Goal: Task Accomplishment & Management: Manage account settings

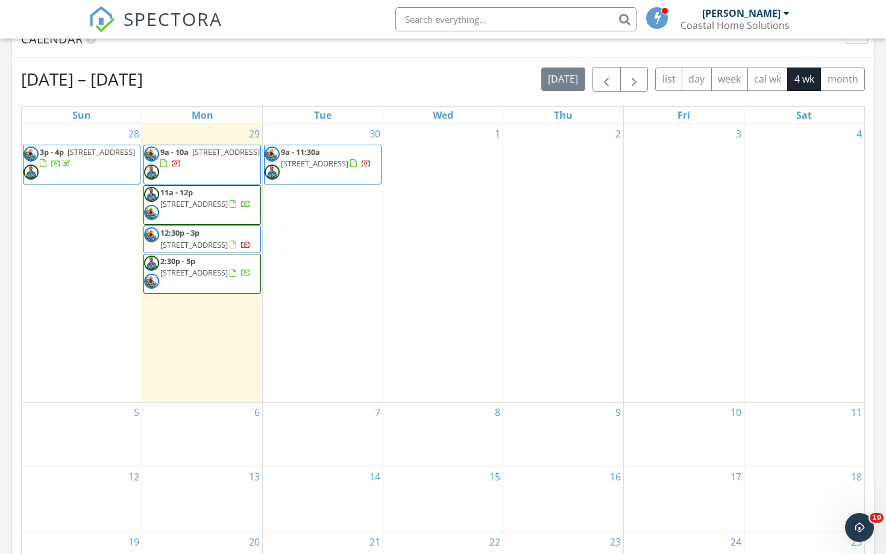
scroll to position [524, 0]
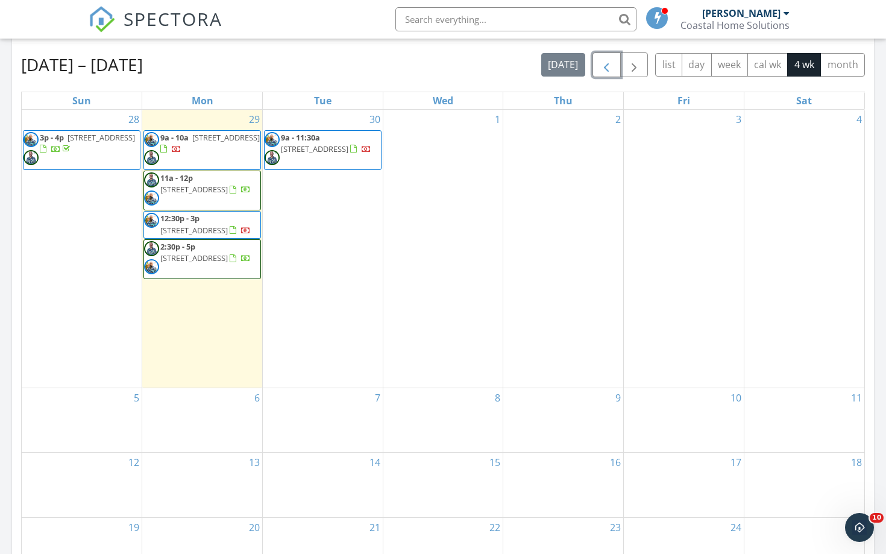
click at [600, 71] on span "button" at bounding box center [606, 65] width 14 height 14
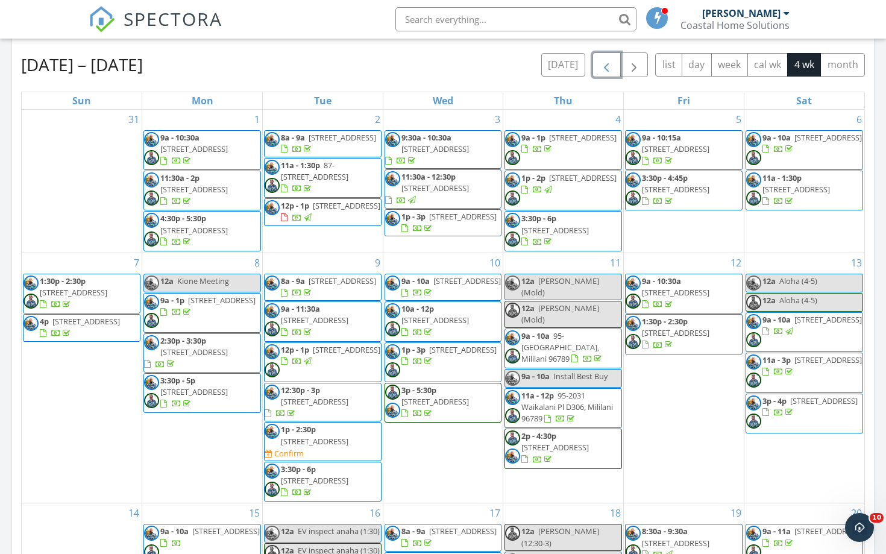
scroll to position [0, 0]
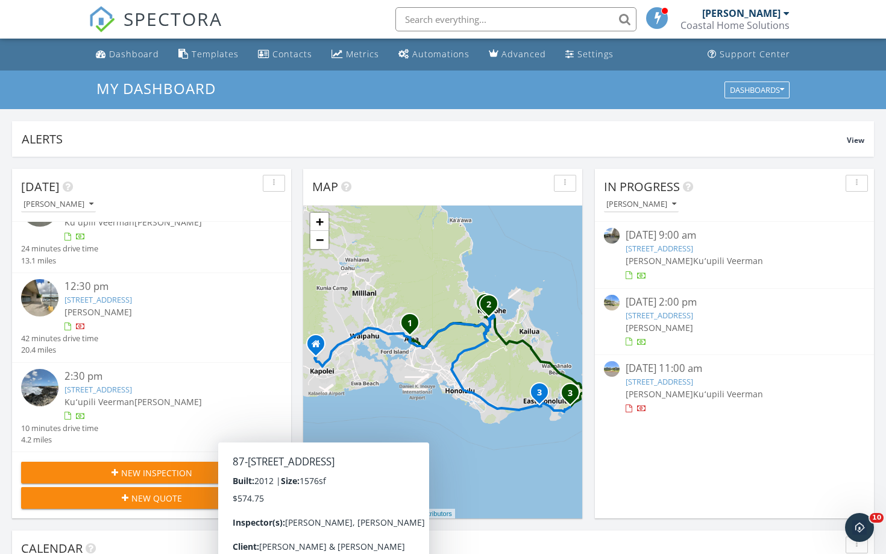
click at [436, 20] on input "text" at bounding box center [515, 19] width 241 height 24
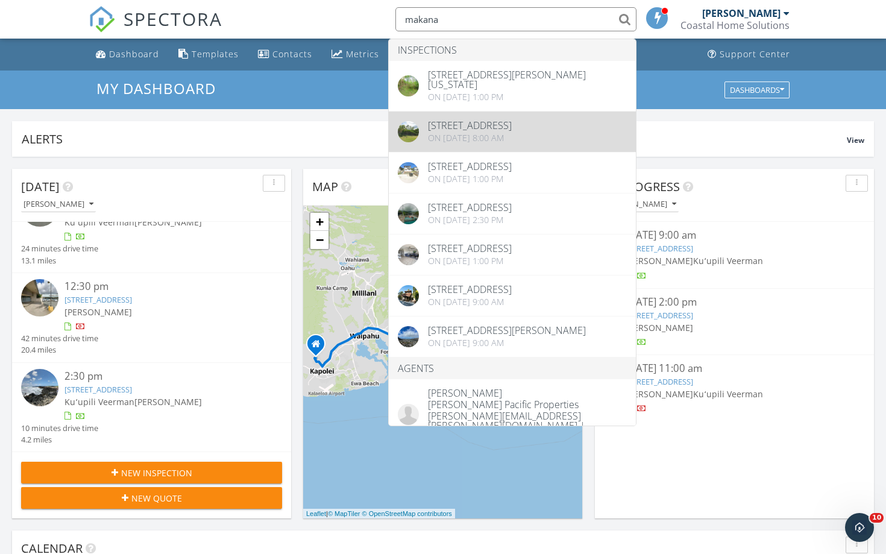
type input "makana"
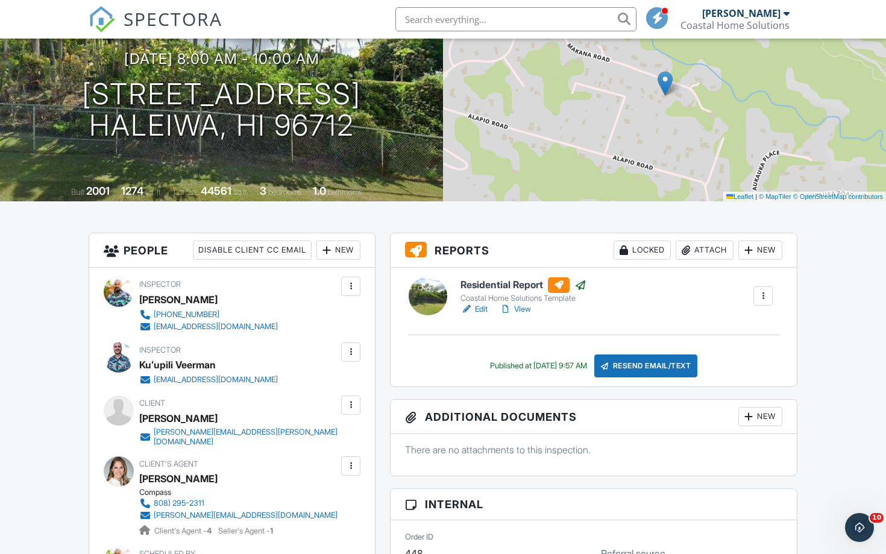
scroll to position [134, 0]
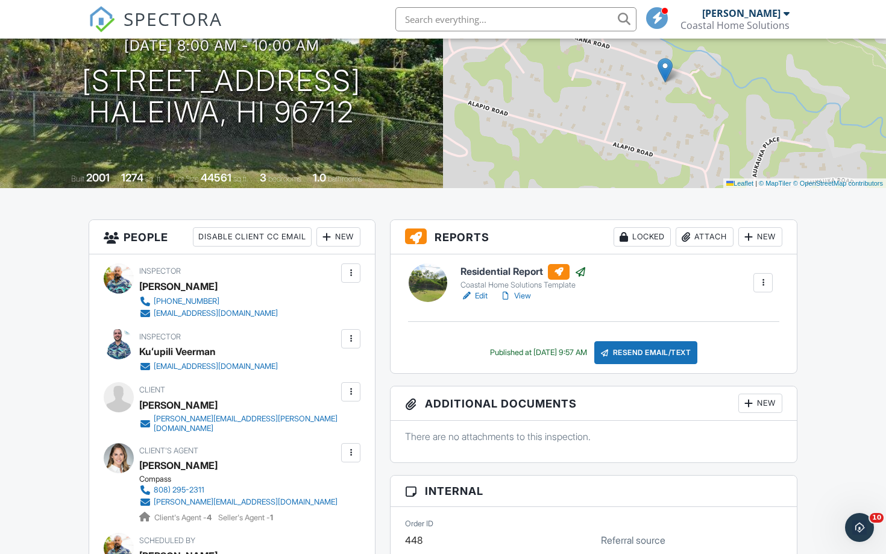
click at [359, 395] on div at bounding box center [350, 391] width 19 height 19
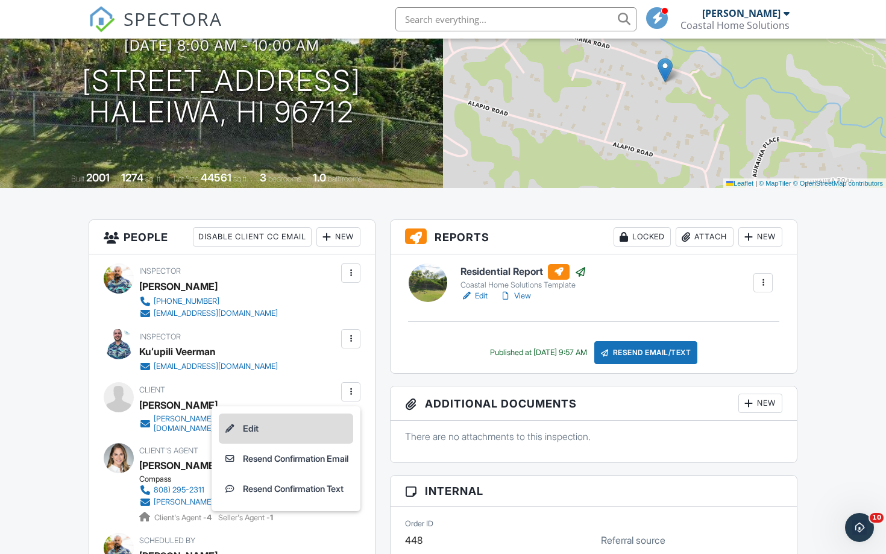
click at [249, 430] on li "Edit" at bounding box center [286, 428] width 134 height 30
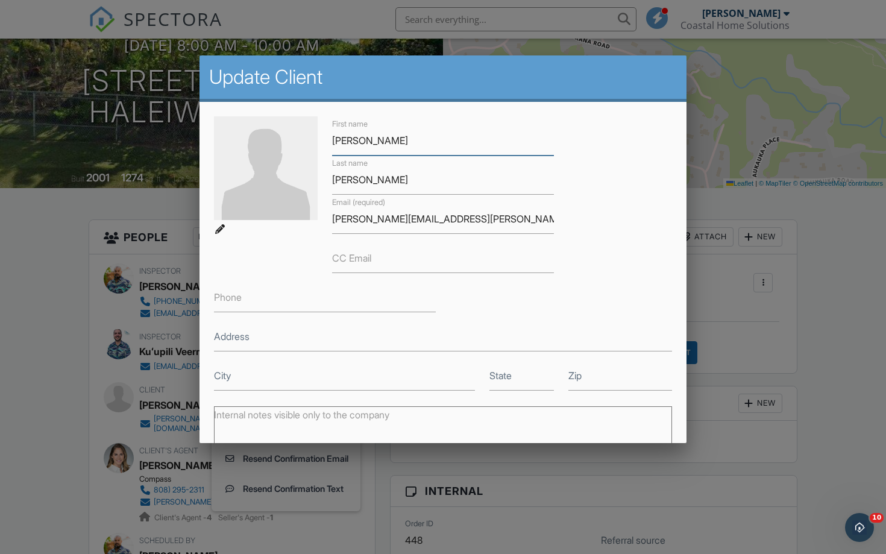
paste input "Yuyen & Stefan Wagner"
drag, startPoint x: 403, startPoint y: 140, endPoint x: 459, endPoint y: 137, distance: 56.1
click at [459, 137] on input "Yuyen & Stefan Wagner" at bounding box center [443, 141] width 222 height 30
type input "Yuyen & Stefan"
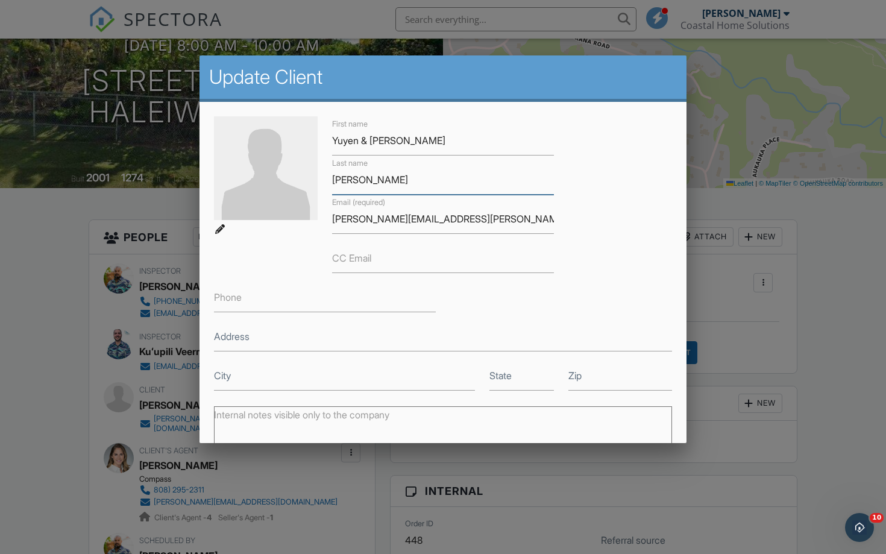
paste input "Wagner"
type input "Wagner"
click at [424, 219] on input "david@sterman.com" at bounding box center [443, 219] width 222 height 30
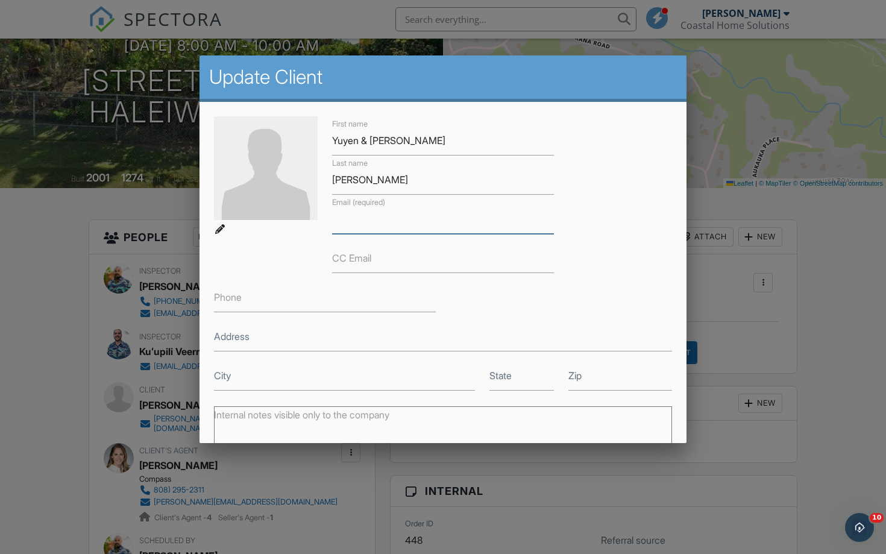
paste input "yuyen@berzona.ch"
type input "yuyen@berzona.ch"
click at [345, 259] on label "CC Email" at bounding box center [351, 257] width 39 height 13
click at [345, 259] on input "CC Email" at bounding box center [443, 258] width 222 height 30
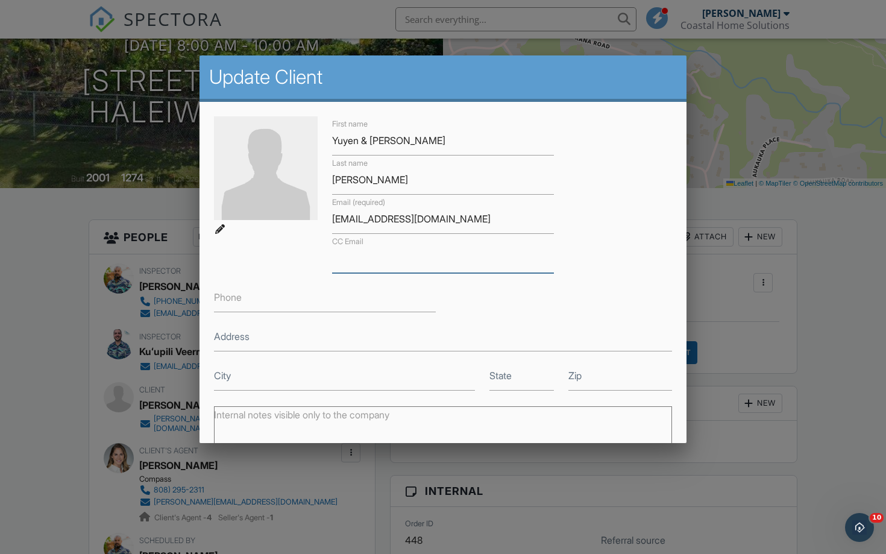
paste input "stefan@berzona.ch"
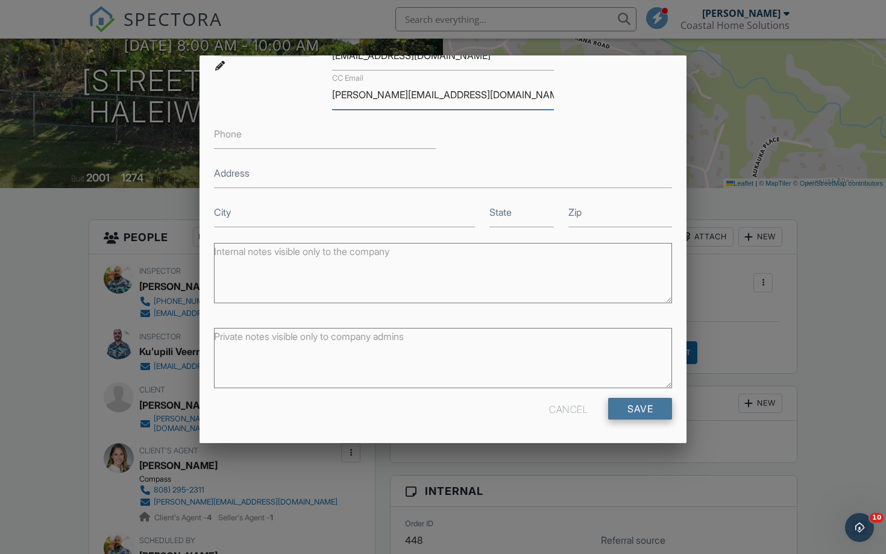
type input "stefan@berzona.ch"
click at [623, 409] on input "Save" at bounding box center [640, 409] width 64 height 22
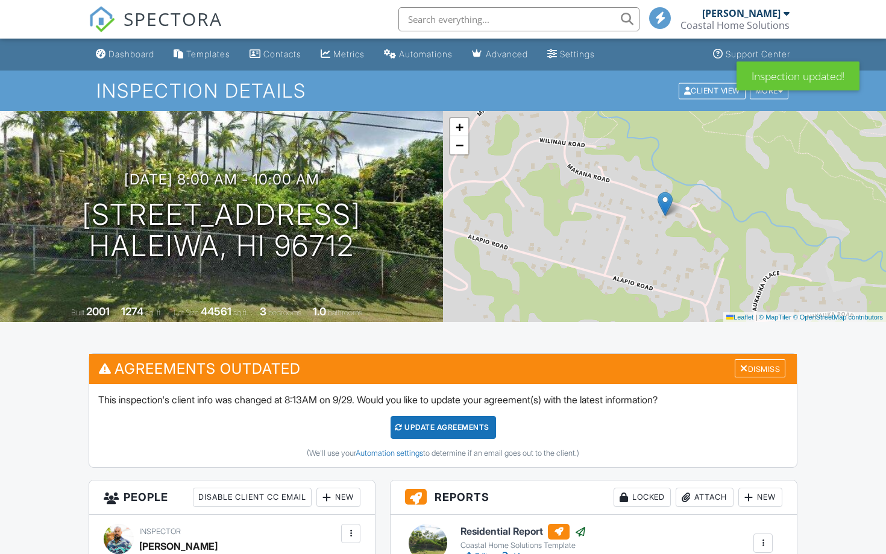
click at [437, 423] on div "Update Agreements" at bounding box center [442, 427] width 105 height 23
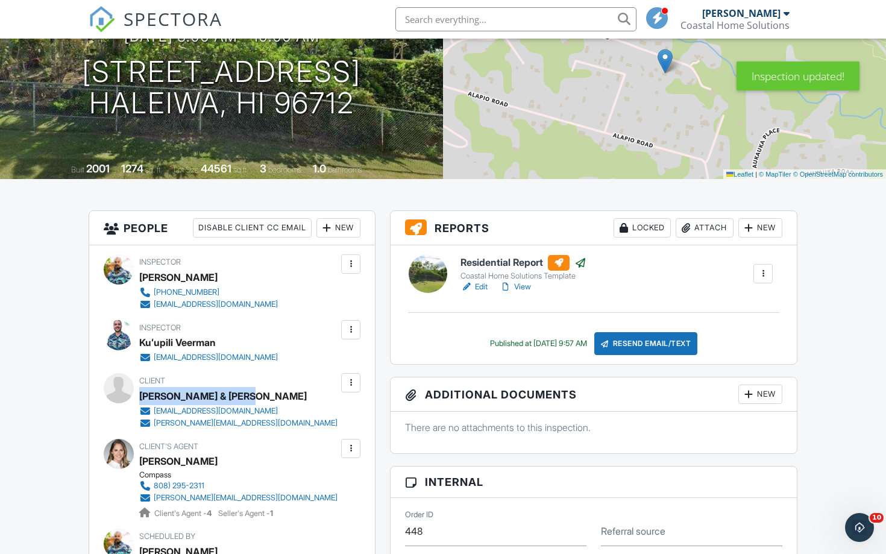
drag, startPoint x: 140, startPoint y: 394, endPoint x: 249, endPoint y: 398, distance: 109.7
click at [249, 398] on div "Client Yuyen & Stefan Wagner yuyen@berzona.ch stefan@berzona.ch" at bounding box center [267, 400] width 256 height 55
copy div "Yuyen & Stefan Wagner"
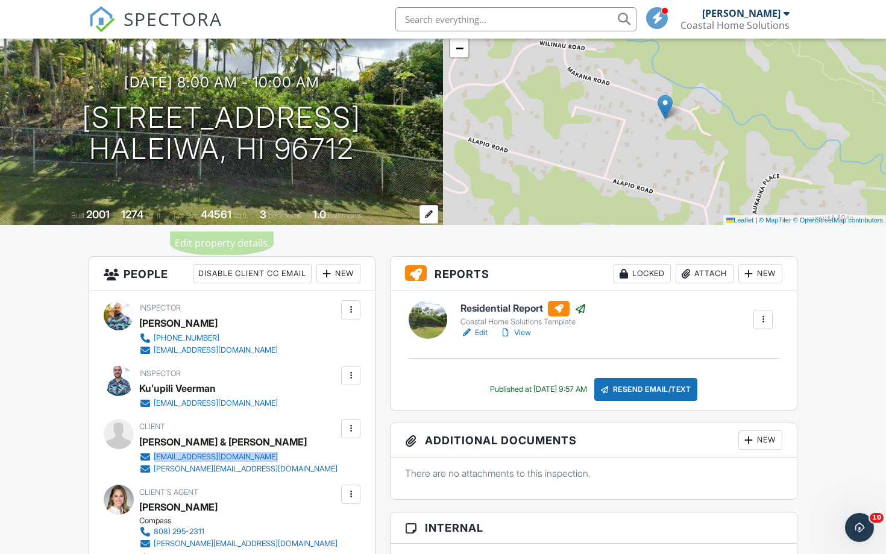
scroll to position [77, 0]
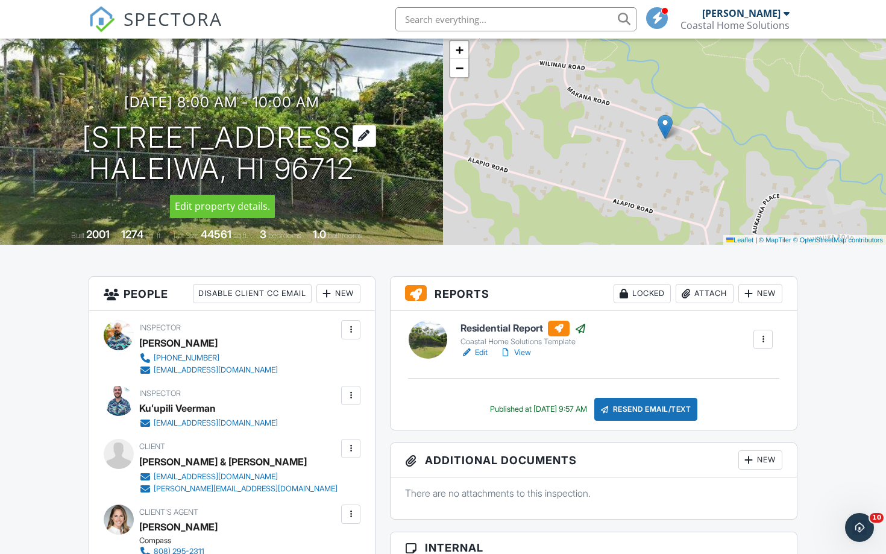
click at [193, 135] on h1 "59-555 Makana Rd Haleiwa, HI 96712" at bounding box center [221, 154] width 279 height 64
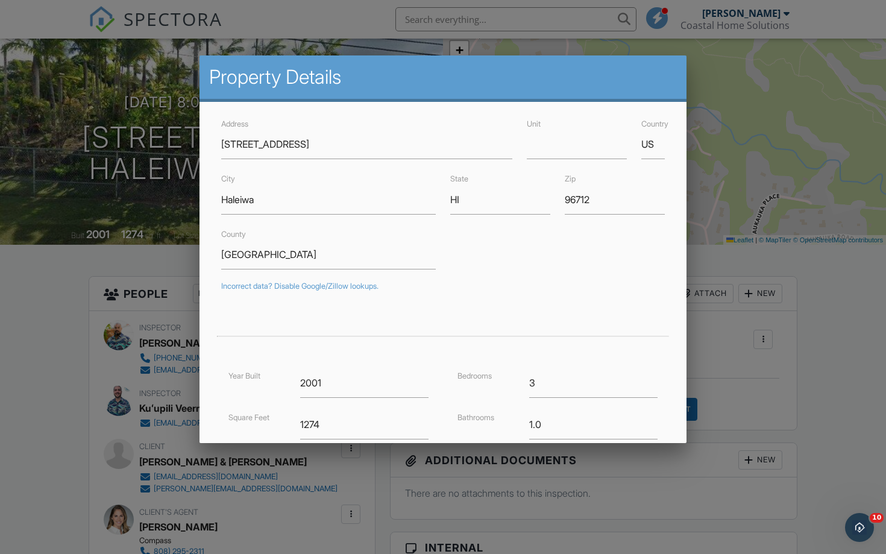
click at [161, 256] on div at bounding box center [443, 286] width 886 height 692
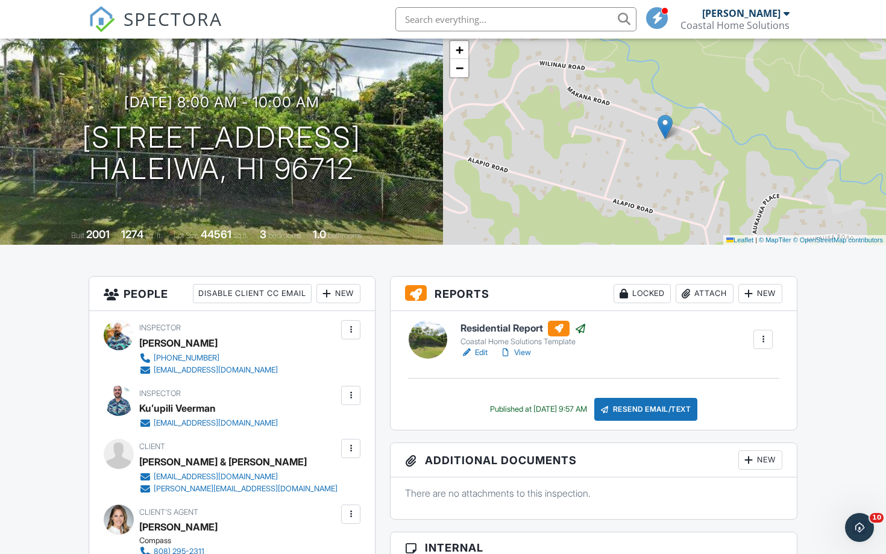
scroll to position [0, 0]
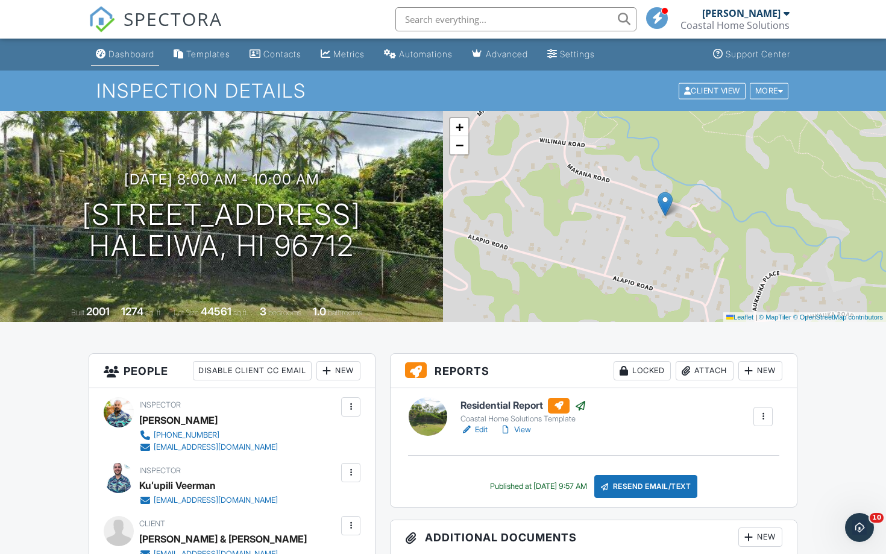
click at [130, 54] on div "Dashboard" at bounding box center [131, 54] width 46 height 10
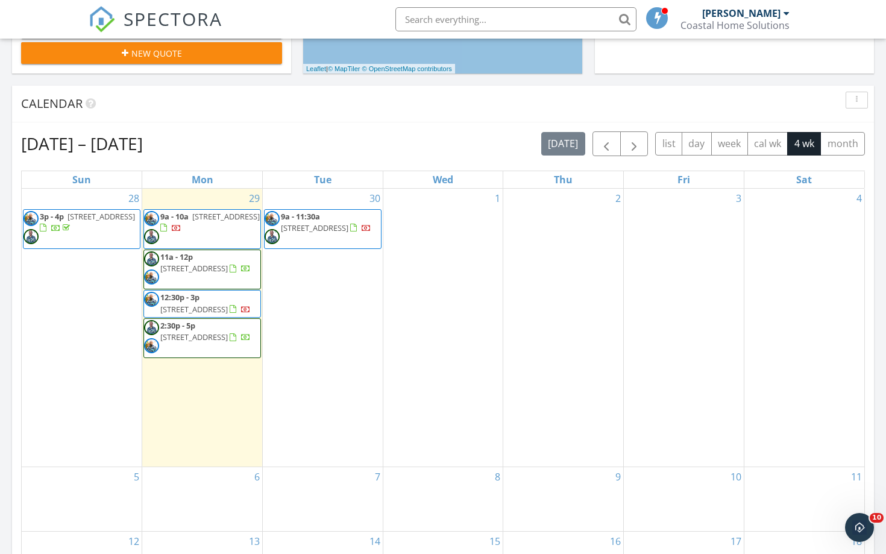
scroll to position [434, 0]
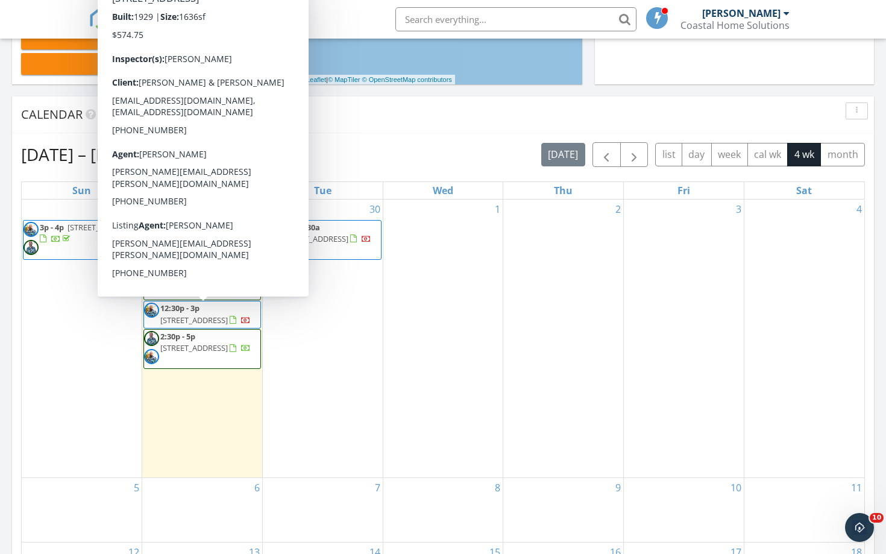
click at [216, 326] on span "12:30p - 3p [STREET_ADDRESS]" at bounding box center [202, 313] width 116 height 23
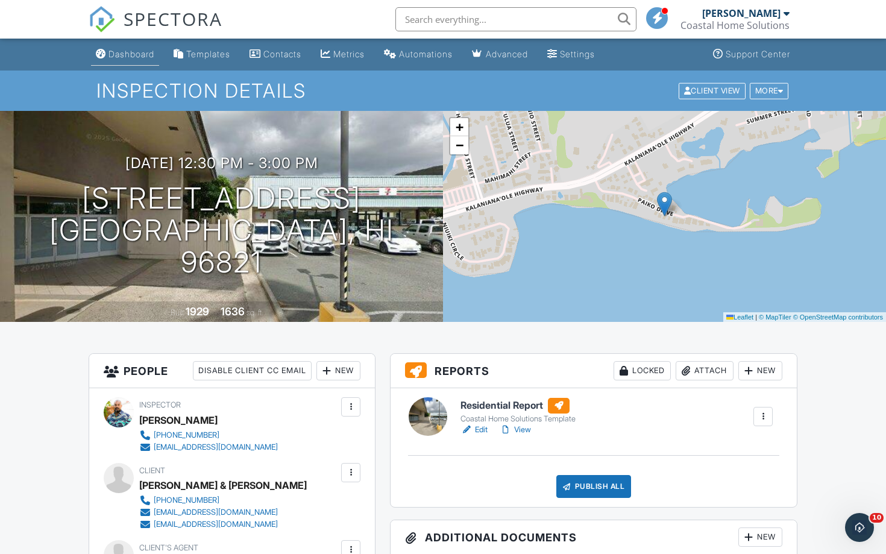
click at [122, 60] on link "Dashboard" at bounding box center [125, 54] width 68 height 22
